Goal: Find contact information: Find contact information

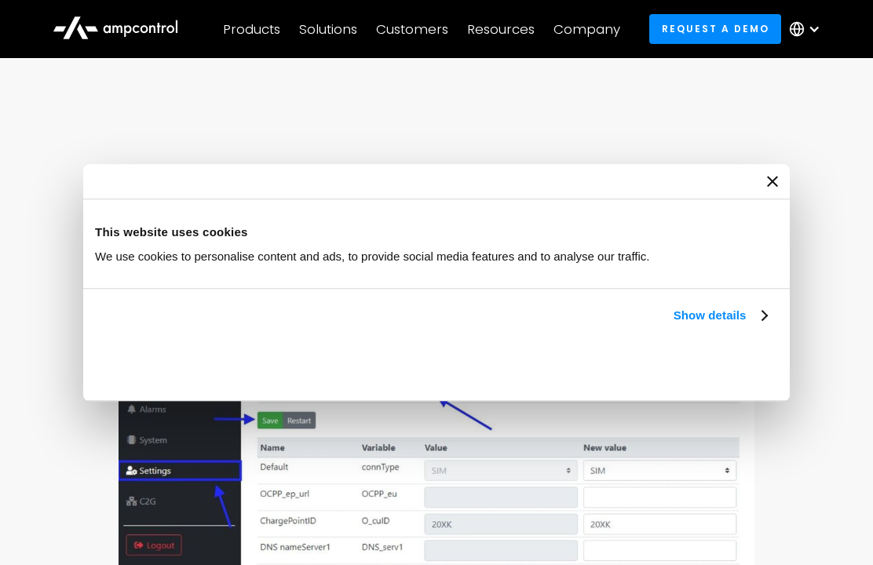
scroll to position [852, 0]
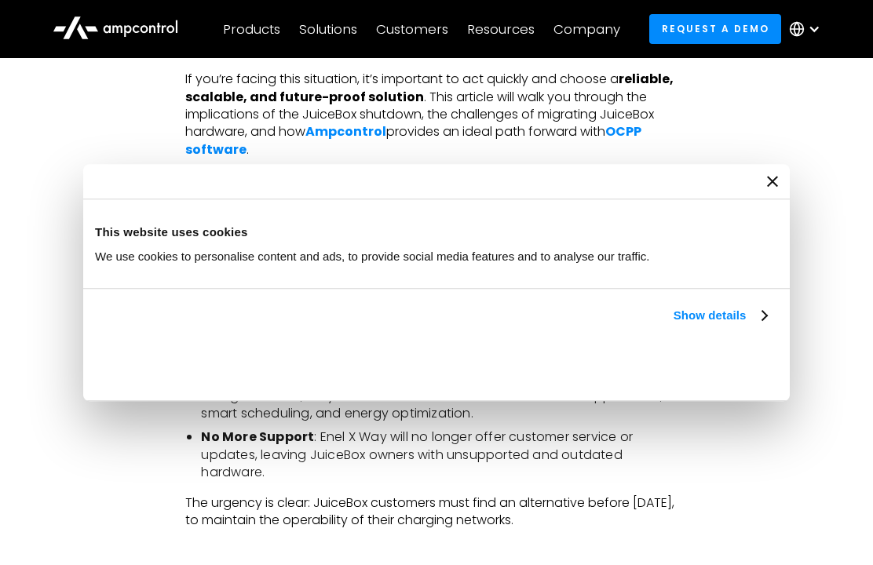
click at [723, 316] on link "Show details" at bounding box center [719, 315] width 93 height 19
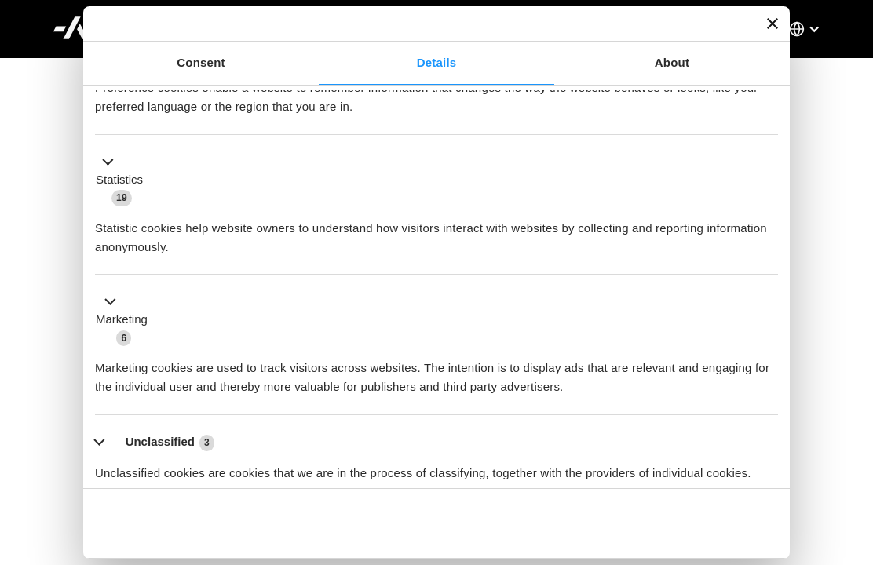
scroll to position [899, 0]
click at [206, 62] on link "Consent" at bounding box center [200, 63] width 235 height 43
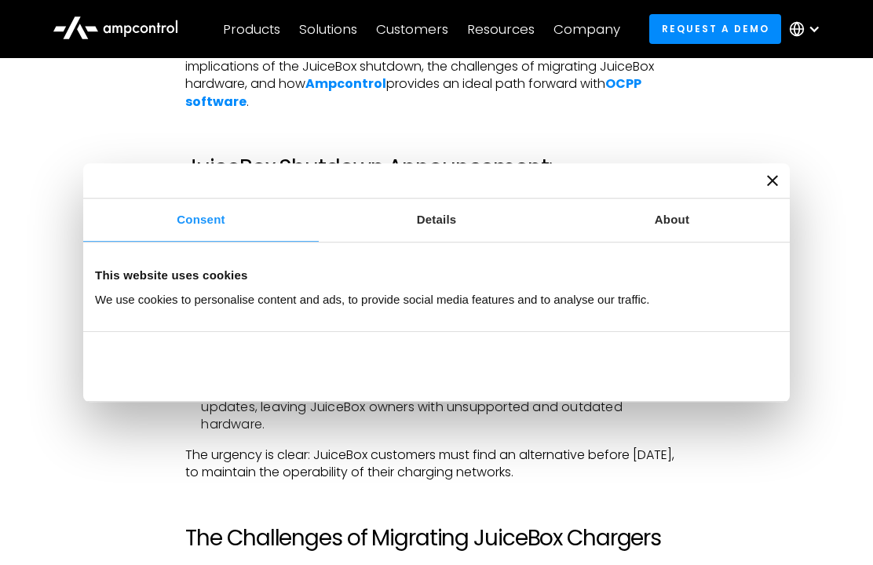
click at [197, 242] on link "Consent" at bounding box center [200, 220] width 235 height 43
click at [782, 199] on div at bounding box center [436, 180] width 706 height 35
click at [777, 186] on icon "Close banner" at bounding box center [772, 180] width 11 height 11
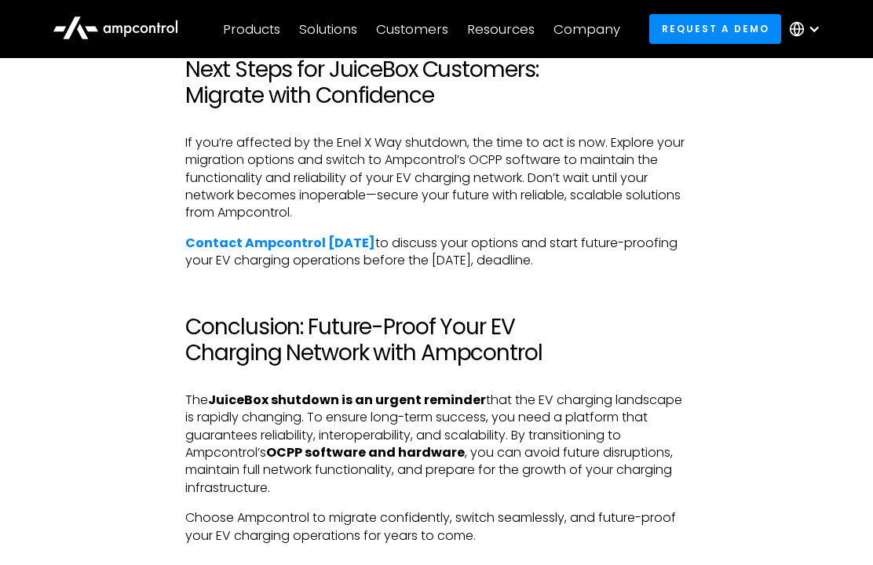
scroll to position [4547, 0]
click at [280, 235] on strong "Contact Ampcontrol [DATE]" at bounding box center [280, 244] width 190 height 18
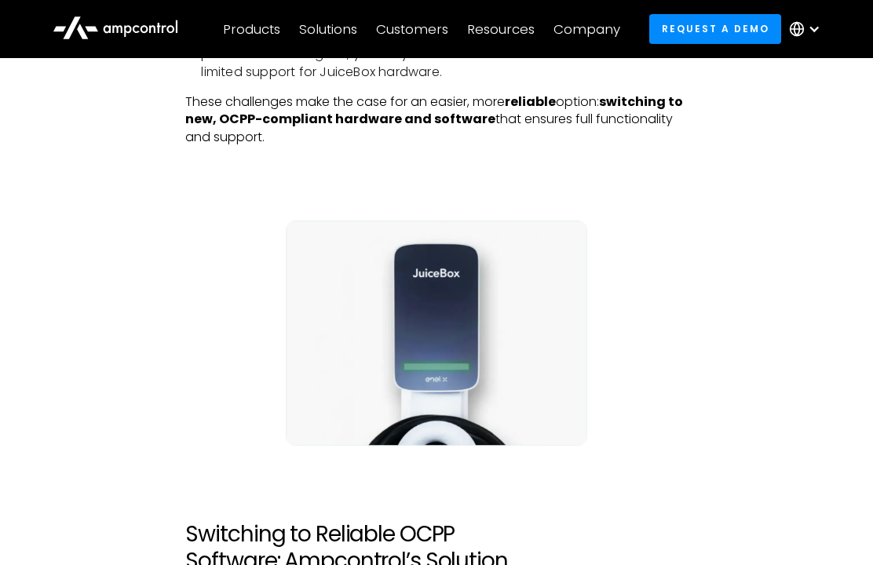
scroll to position [1694, 0]
